Goal: Complete application form: Complete application form

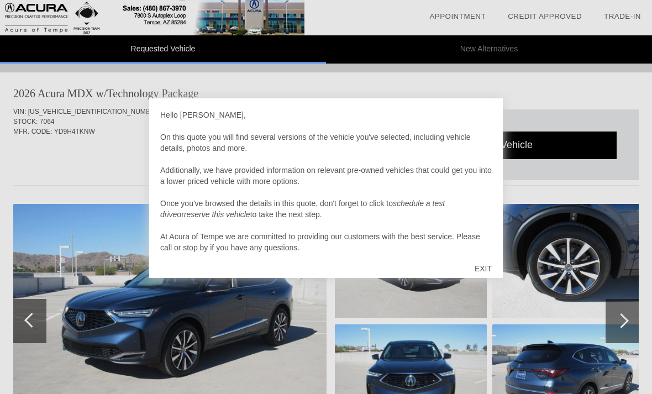
click at [488, 261] on div "EXIT" at bounding box center [482, 268] width 39 height 33
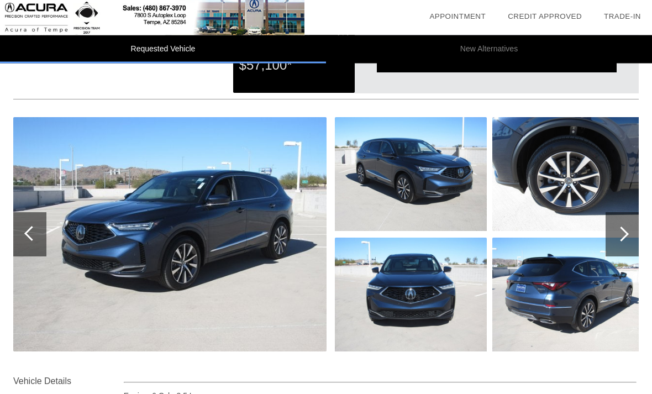
scroll to position [84, 0]
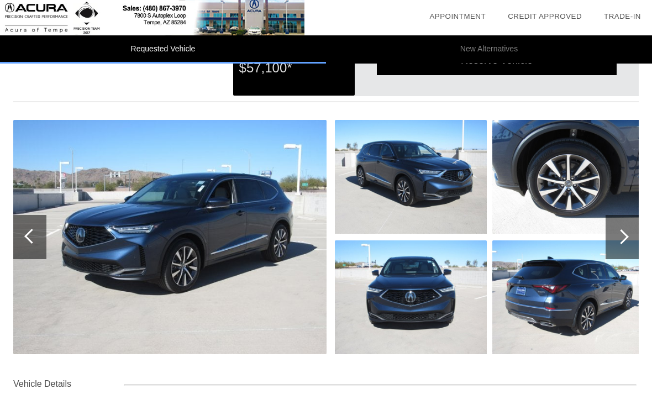
click at [178, 263] on img at bounding box center [169, 237] width 313 height 234
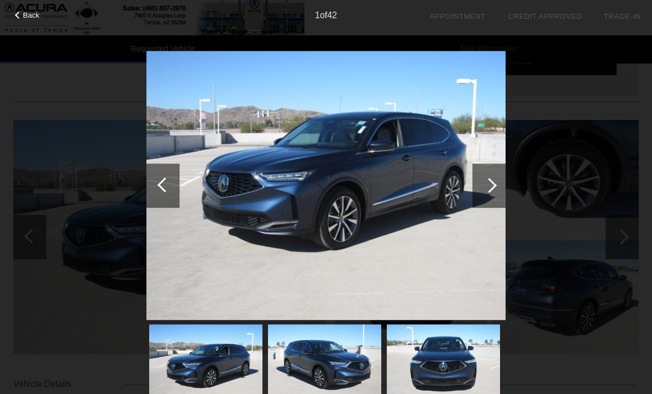
click at [499, 184] on div at bounding box center [488, 186] width 33 height 44
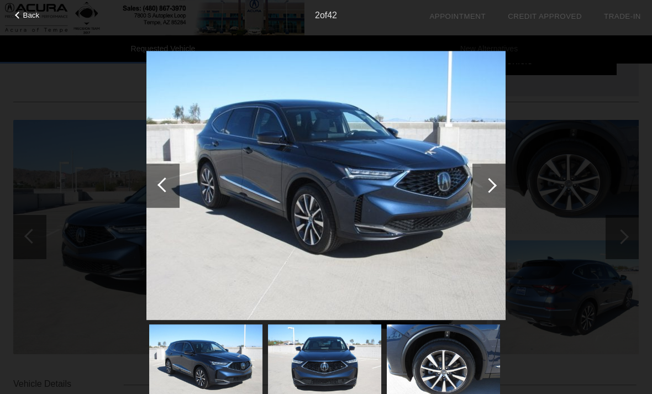
click at [500, 189] on div at bounding box center [488, 186] width 33 height 44
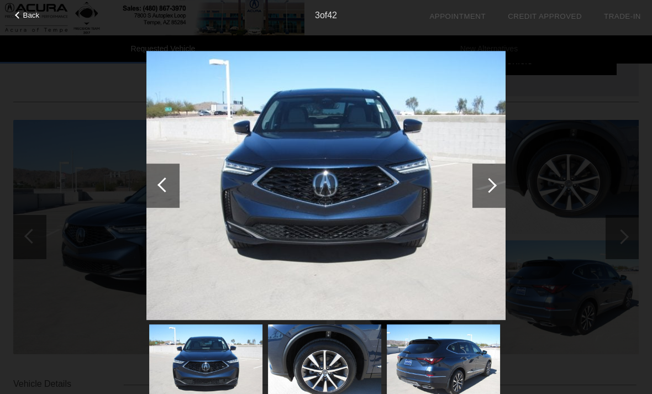
click at [498, 194] on div at bounding box center [488, 186] width 33 height 44
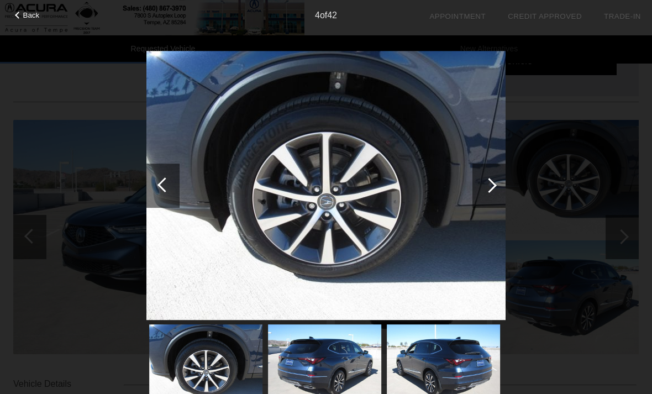
click at [500, 202] on div at bounding box center [488, 186] width 33 height 44
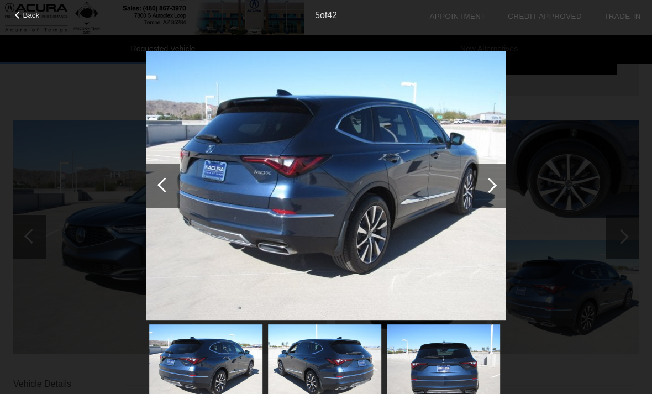
click at [496, 201] on div at bounding box center [488, 186] width 33 height 44
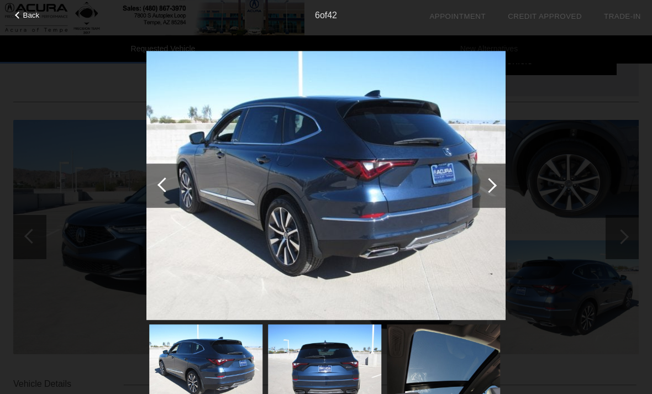
click at [497, 201] on div at bounding box center [488, 186] width 33 height 44
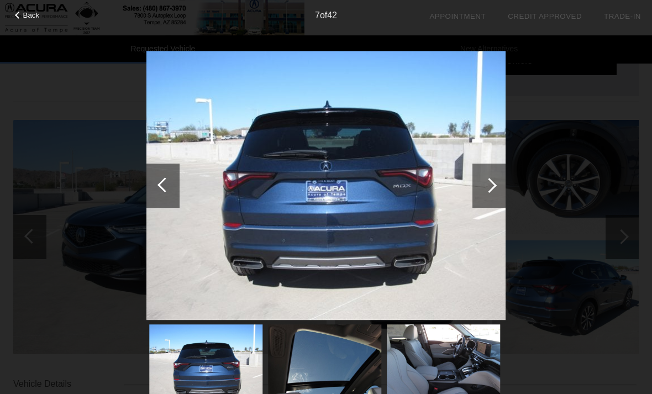
click at [497, 201] on div at bounding box center [488, 186] width 33 height 44
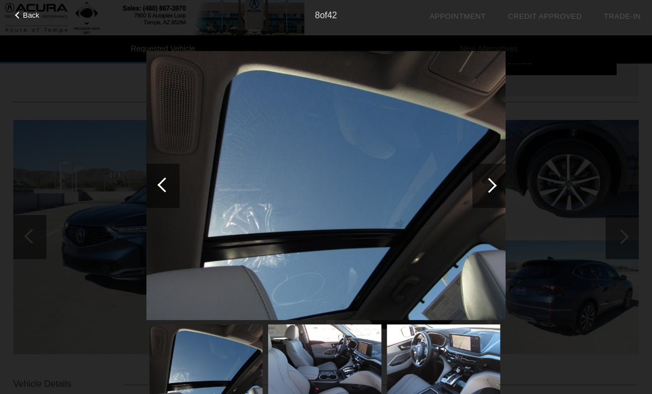
click at [498, 193] on div at bounding box center [488, 186] width 33 height 44
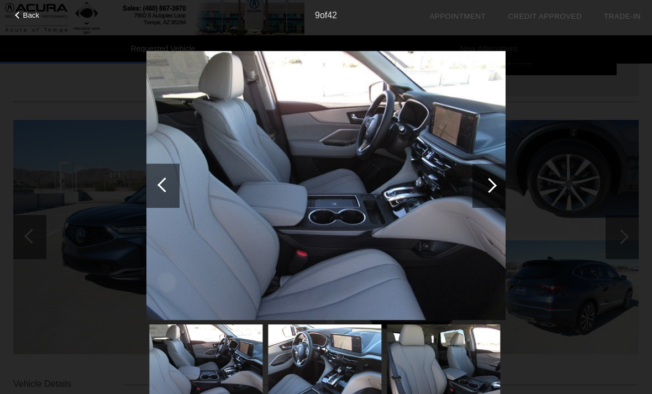
click at [502, 192] on div at bounding box center [488, 186] width 33 height 44
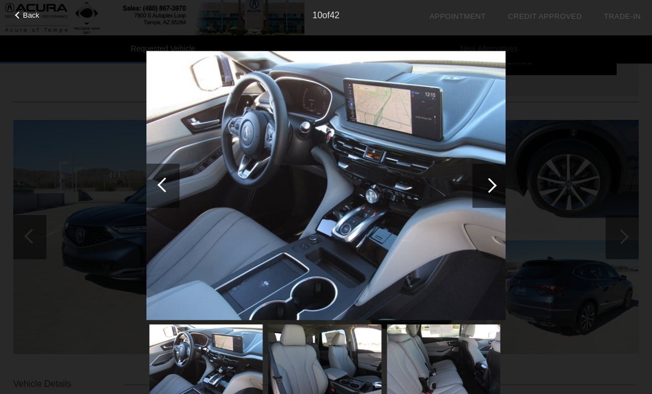
click at [493, 196] on div at bounding box center [488, 186] width 33 height 44
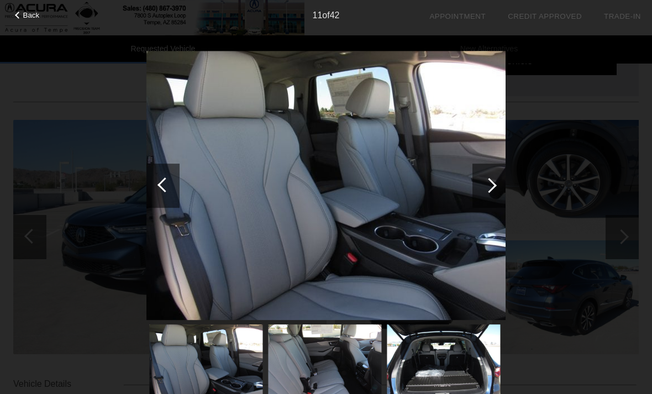
click at [494, 187] on div at bounding box center [488, 186] width 33 height 44
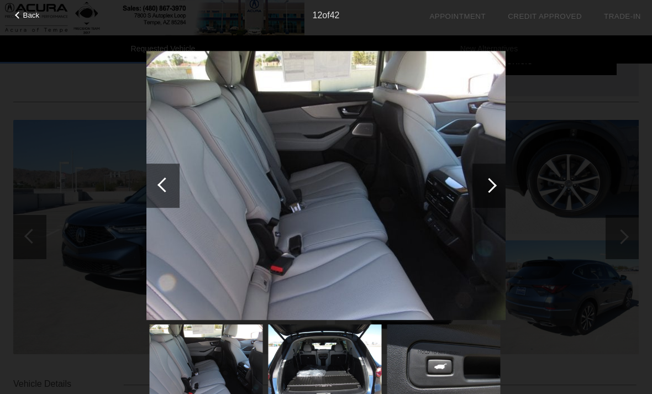
click at [491, 192] on div at bounding box center [488, 186] width 33 height 44
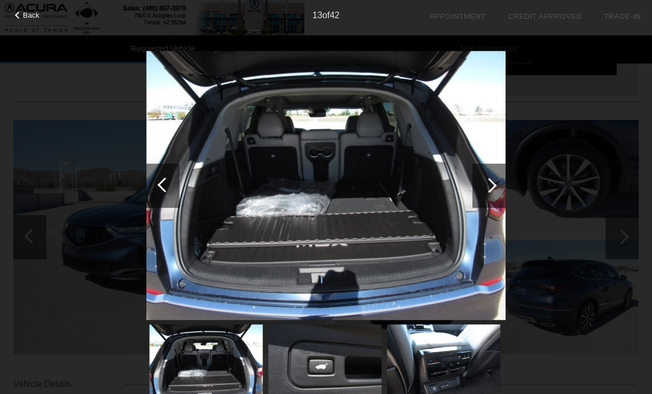
click at [489, 191] on div at bounding box center [489, 185] width 15 height 15
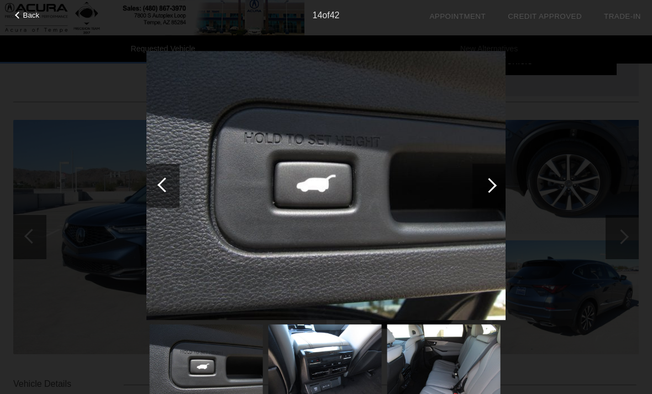
click at [493, 190] on div at bounding box center [488, 186] width 33 height 44
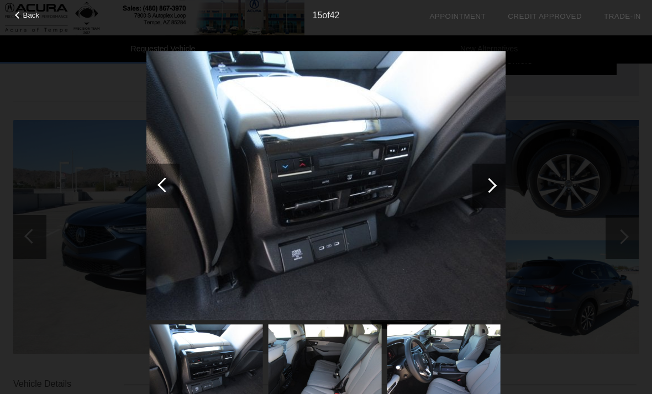
click at [492, 188] on div at bounding box center [489, 185] width 15 height 15
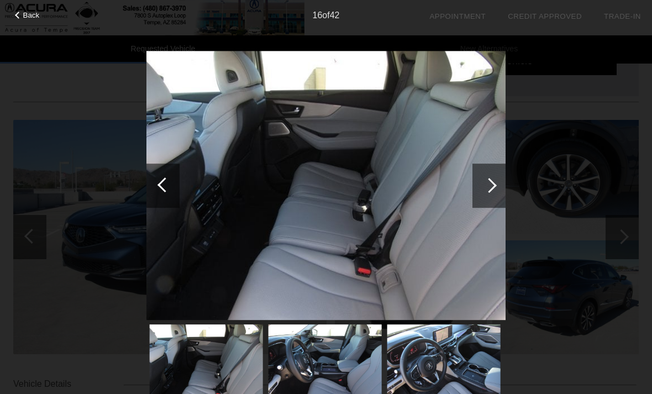
click at [487, 190] on div at bounding box center [489, 185] width 15 height 15
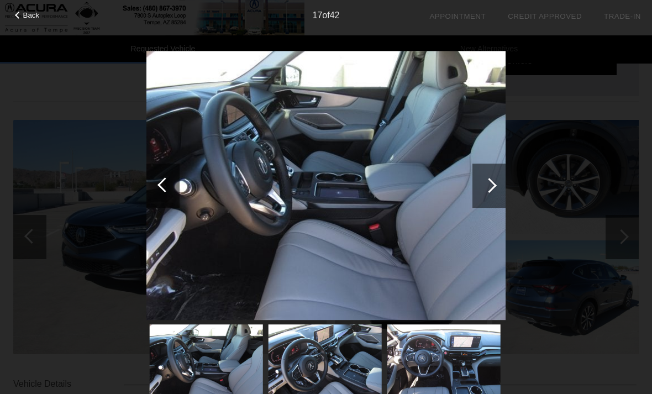
click at [487, 189] on div at bounding box center [489, 185] width 15 height 15
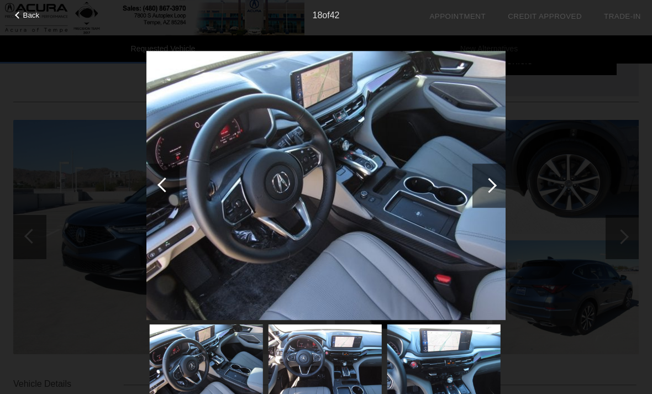
click at [488, 188] on div at bounding box center [489, 185] width 15 height 15
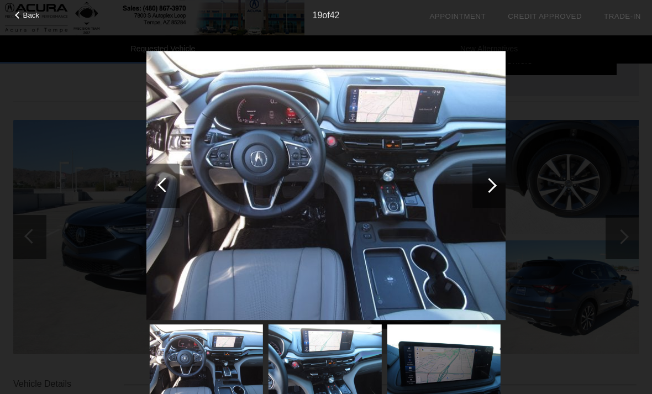
click at [493, 188] on div at bounding box center [489, 185] width 15 height 15
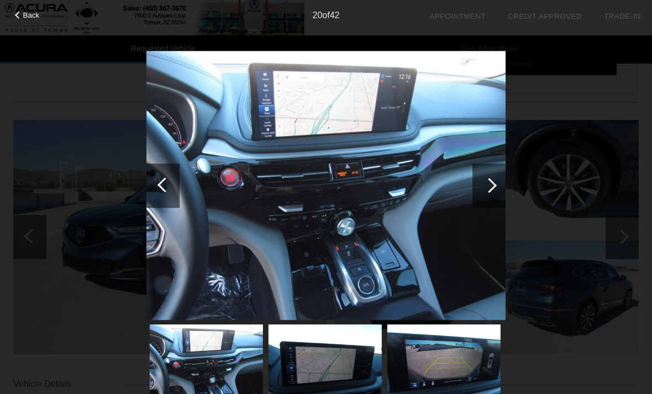
click at [492, 195] on div at bounding box center [488, 186] width 33 height 44
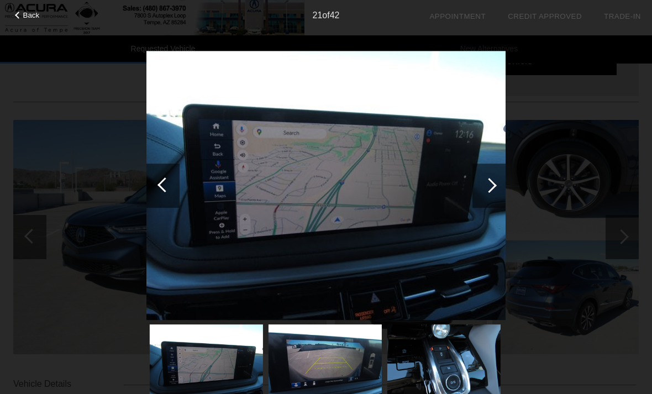
click at [493, 197] on div at bounding box center [488, 186] width 33 height 44
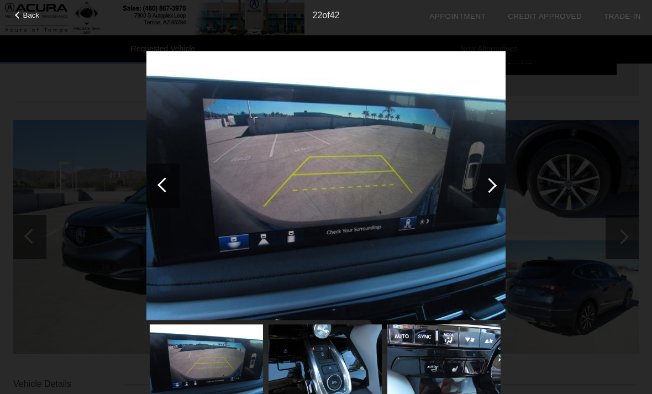
click at [493, 200] on div at bounding box center [488, 186] width 33 height 44
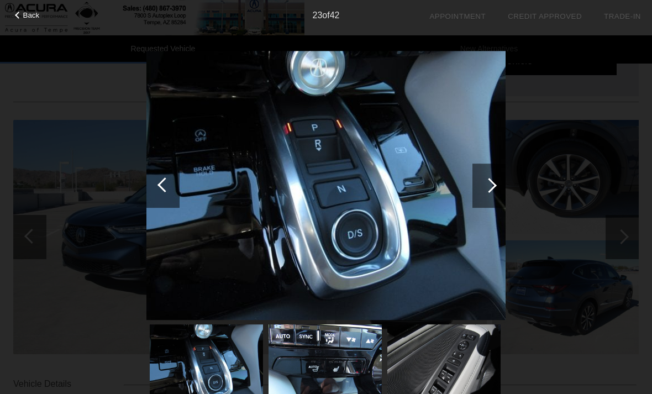
click at [492, 195] on div at bounding box center [488, 186] width 33 height 44
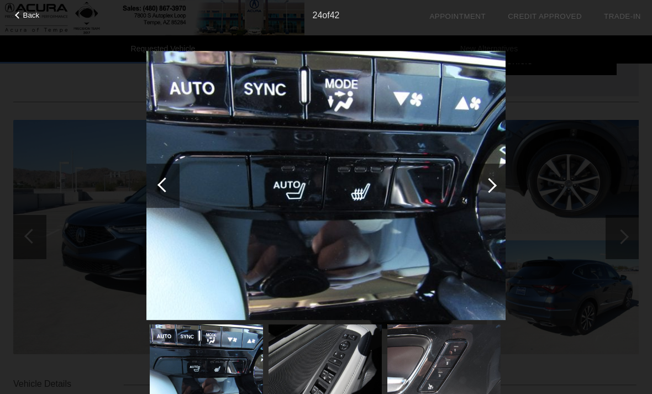
click at [493, 196] on div at bounding box center [488, 186] width 33 height 44
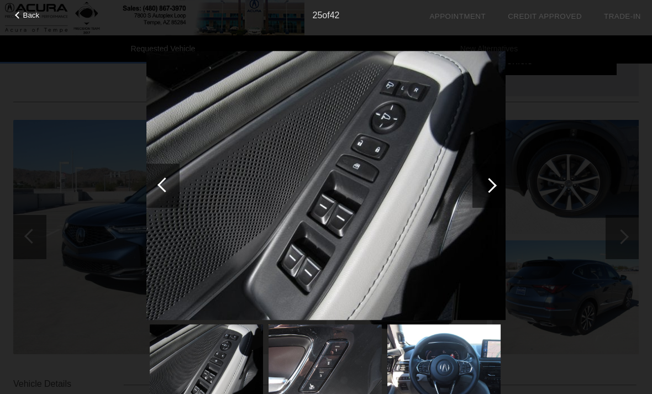
click at [491, 193] on div at bounding box center [488, 186] width 33 height 44
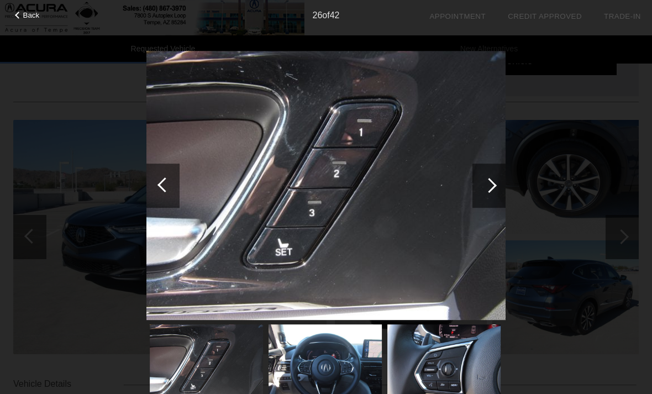
click at [493, 200] on div at bounding box center [488, 186] width 33 height 44
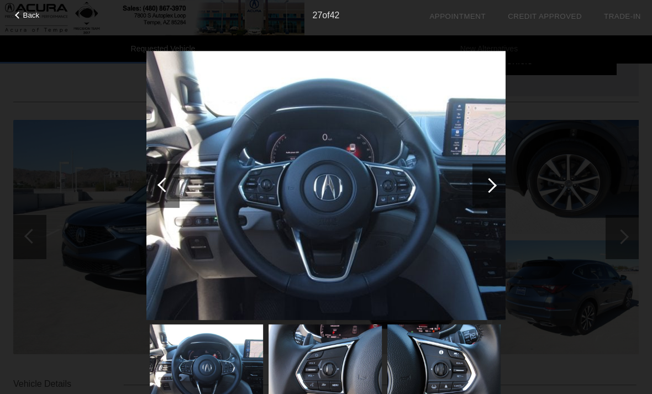
click at [491, 196] on div at bounding box center [488, 186] width 33 height 44
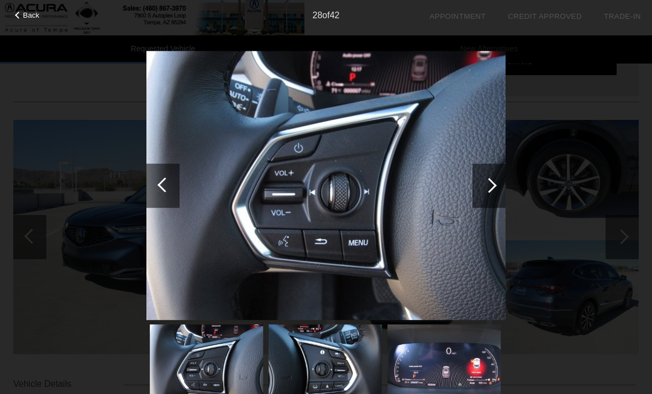
click at [492, 197] on div at bounding box center [488, 186] width 33 height 44
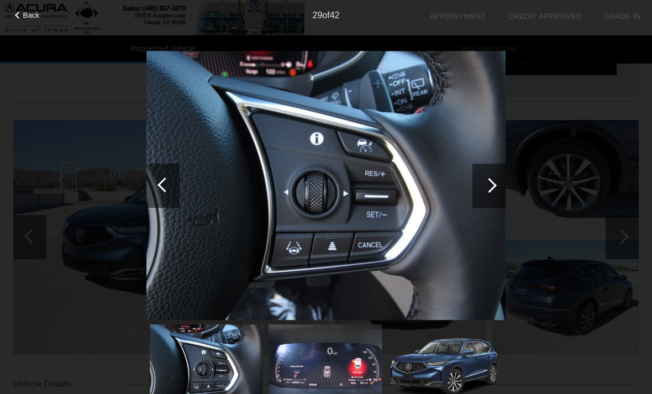
click at [490, 196] on div at bounding box center [488, 186] width 33 height 44
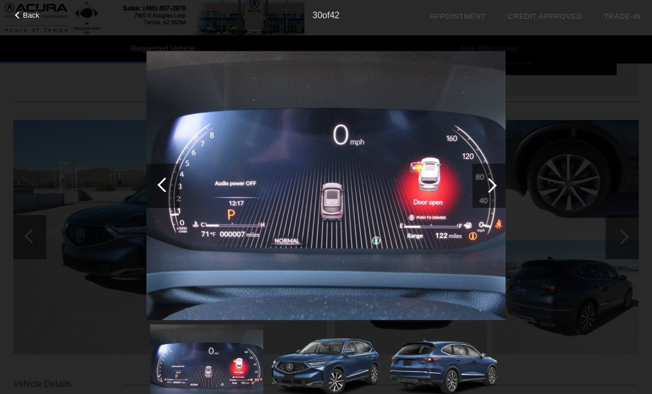
click at [492, 196] on div at bounding box center [488, 186] width 33 height 44
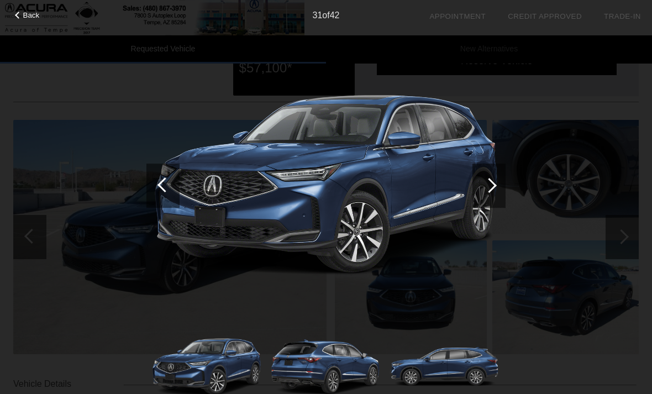
click at [493, 199] on div at bounding box center [488, 186] width 33 height 44
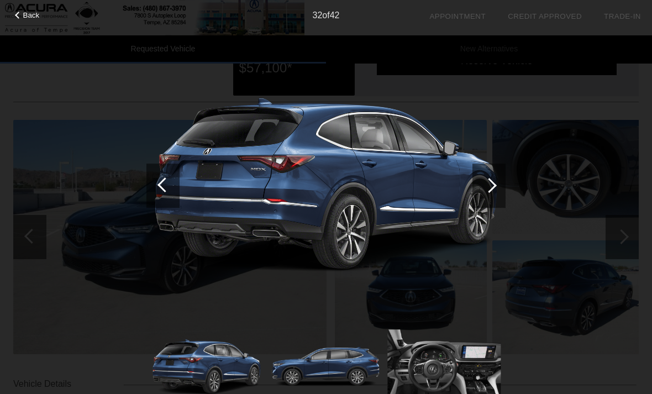
click at [496, 199] on div at bounding box center [488, 186] width 33 height 44
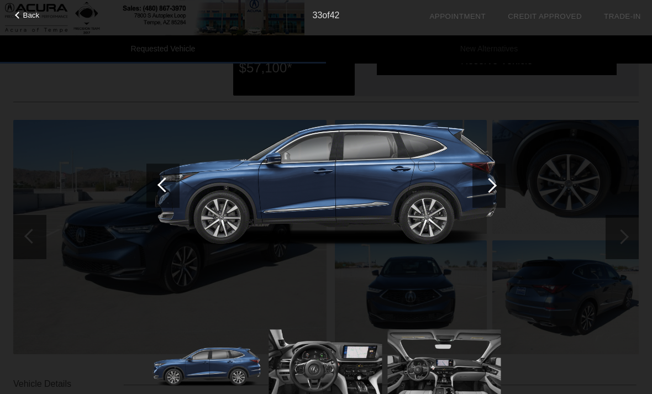
click at [493, 202] on div at bounding box center [488, 186] width 33 height 44
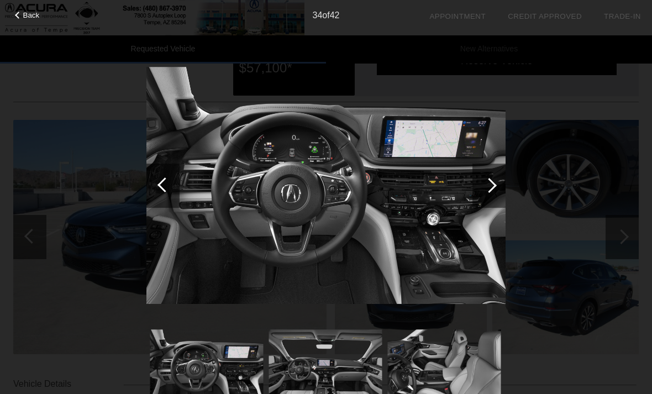
click at [495, 205] on div at bounding box center [488, 186] width 33 height 44
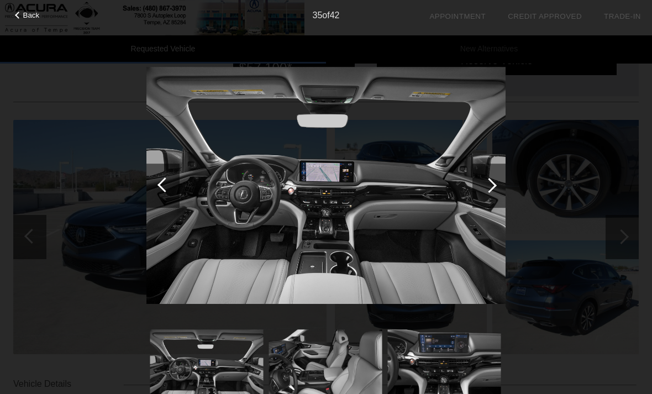
click at [493, 203] on div at bounding box center [488, 186] width 33 height 44
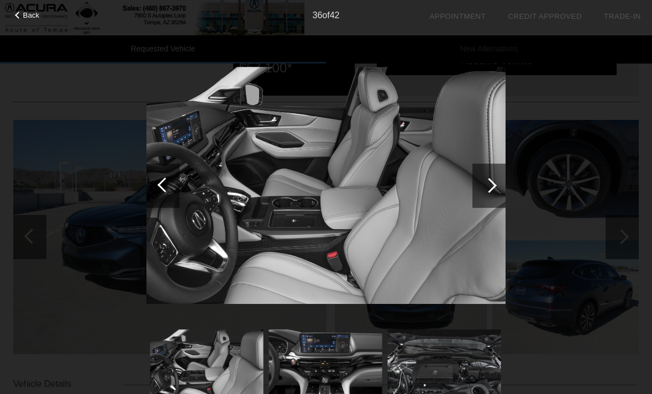
click at [494, 199] on div at bounding box center [488, 186] width 33 height 44
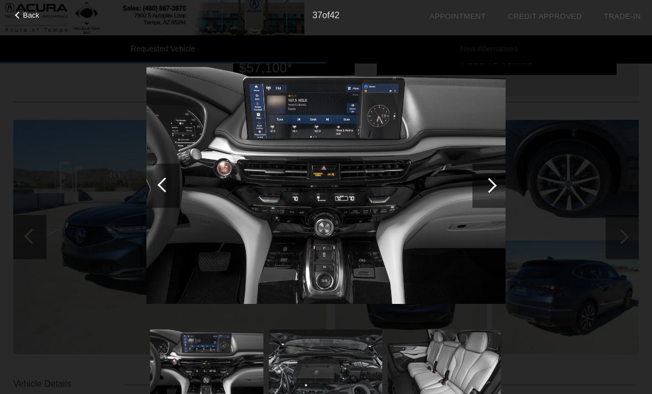
click at [492, 198] on div at bounding box center [488, 186] width 33 height 44
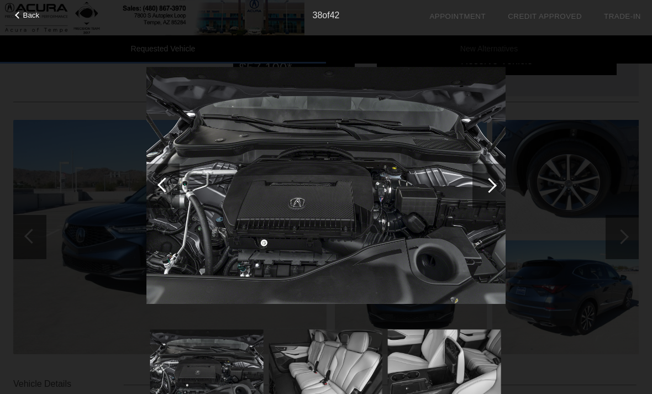
click at [494, 200] on div at bounding box center [488, 186] width 33 height 44
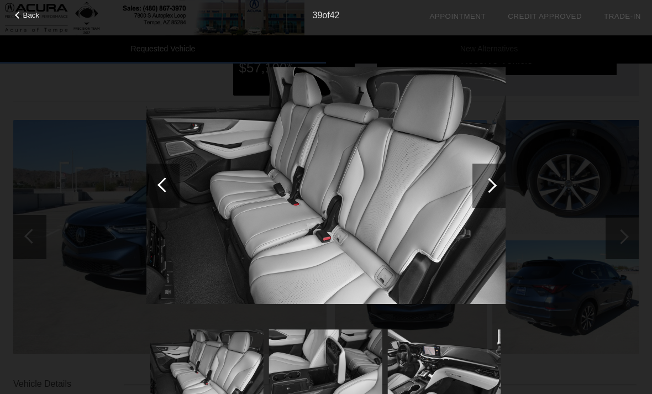
click at [492, 184] on div at bounding box center [489, 185] width 15 height 15
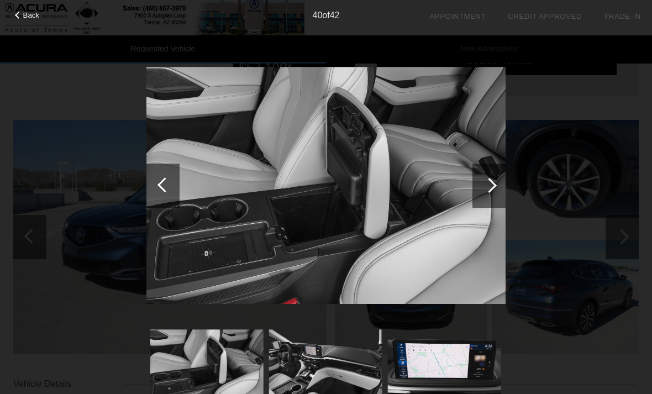
click at [487, 178] on div at bounding box center [488, 186] width 33 height 44
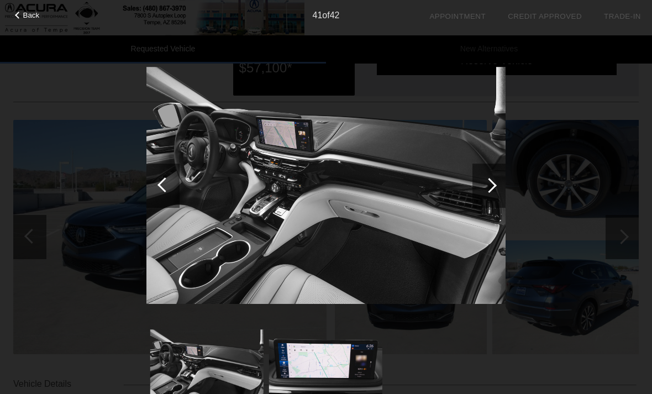
click at [486, 190] on div at bounding box center [488, 186] width 33 height 44
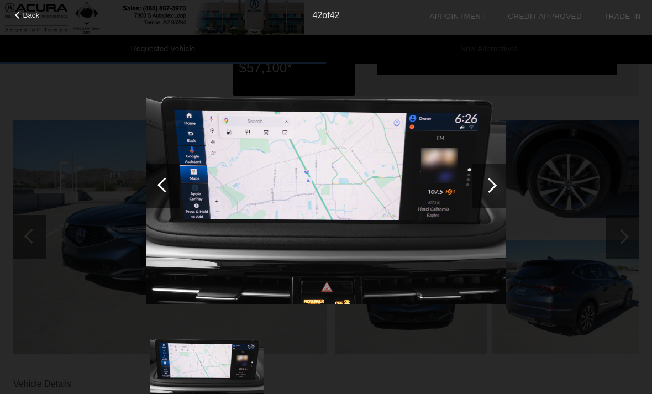
click at [487, 189] on div at bounding box center [489, 185] width 15 height 15
click at [491, 188] on div at bounding box center [489, 185] width 15 height 15
click at [493, 181] on div at bounding box center [488, 186] width 33 height 44
click at [484, 193] on div at bounding box center [488, 186] width 33 height 44
click at [492, 193] on div at bounding box center [488, 186] width 33 height 44
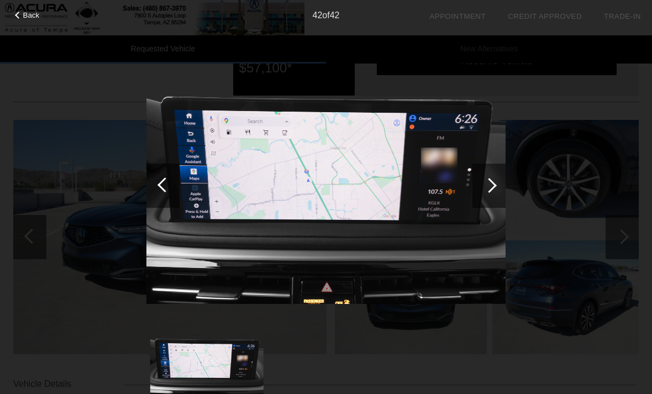
click at [492, 189] on div at bounding box center [489, 185] width 15 height 15
click at [32, 15] on span "Back" at bounding box center [31, 15] width 17 height 8
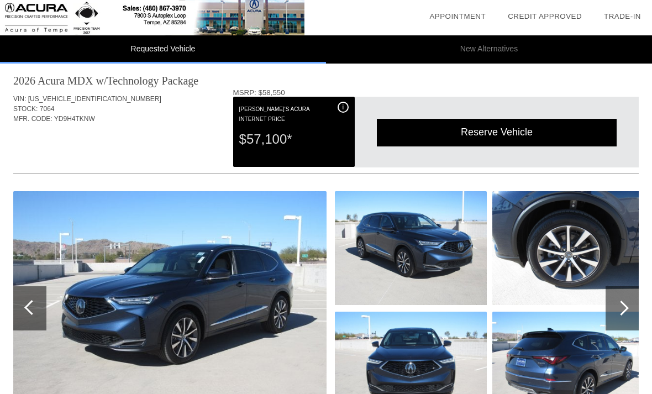
scroll to position [0, 0]
